Goal: Navigation & Orientation: Find specific page/section

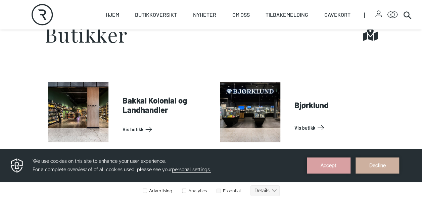
scroll to position [277, 0]
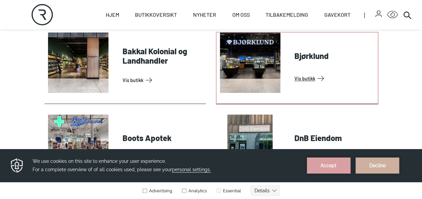
click at [294, 73] on link "Vis butikk" at bounding box center [334, 78] width 80 height 11
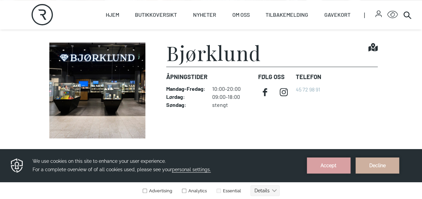
scroll to position [152, 0]
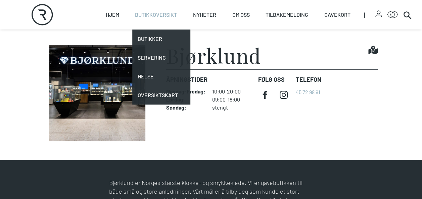
click at [161, 12] on link "Butikkoversikt" at bounding box center [156, 15] width 42 height 30
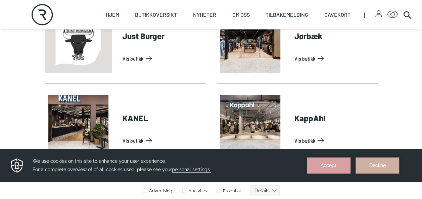
scroll to position [826, 0]
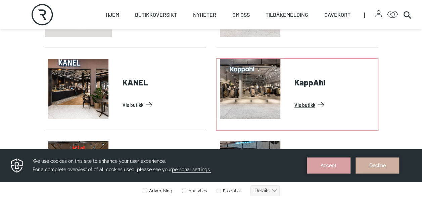
click at [305, 100] on link "Vis butikk" at bounding box center [334, 105] width 80 height 11
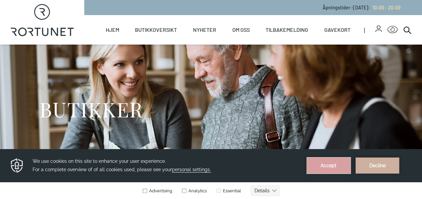
click at [334, 169] on button "Accept" at bounding box center [329, 166] width 44 height 16
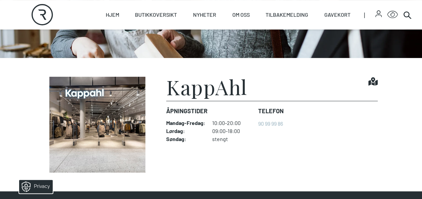
scroll to position [134, 0]
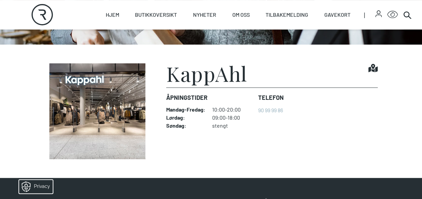
click at [371, 68] on icon "Find it!" at bounding box center [372, 67] width 9 height 9
